Goal: Information Seeking & Learning: Understand process/instructions

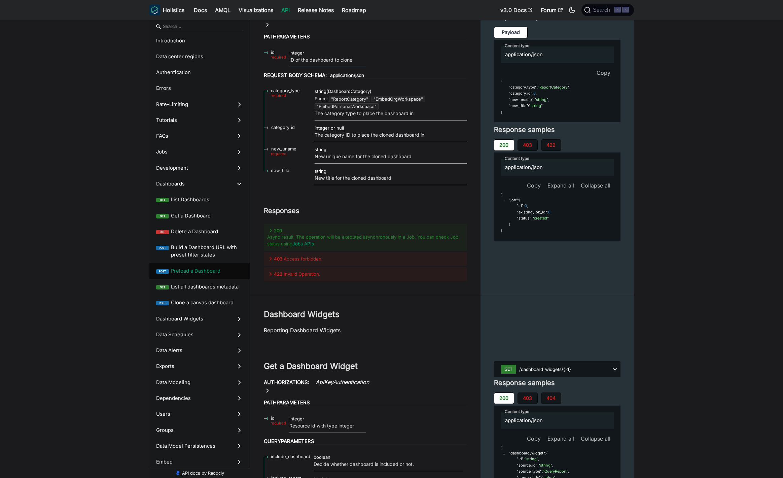
scroll to position [13380, 0]
